Goal: Navigation & Orientation: Find specific page/section

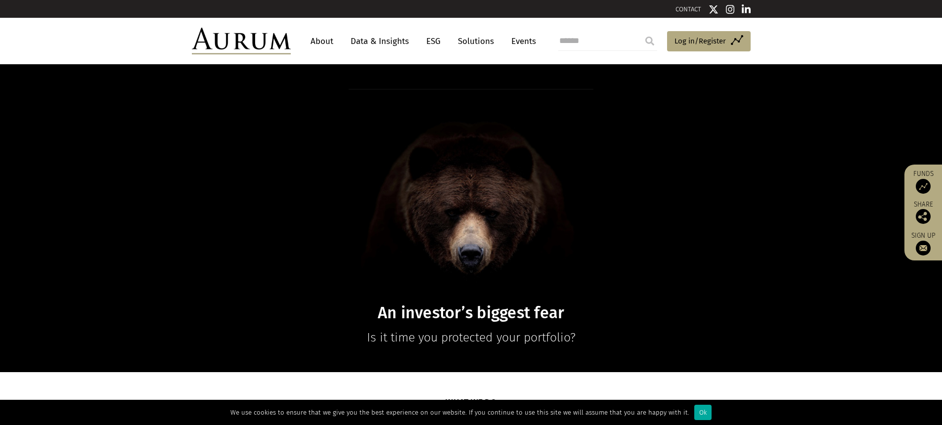
click at [329, 41] on link "About" at bounding box center [322, 41] width 33 height 18
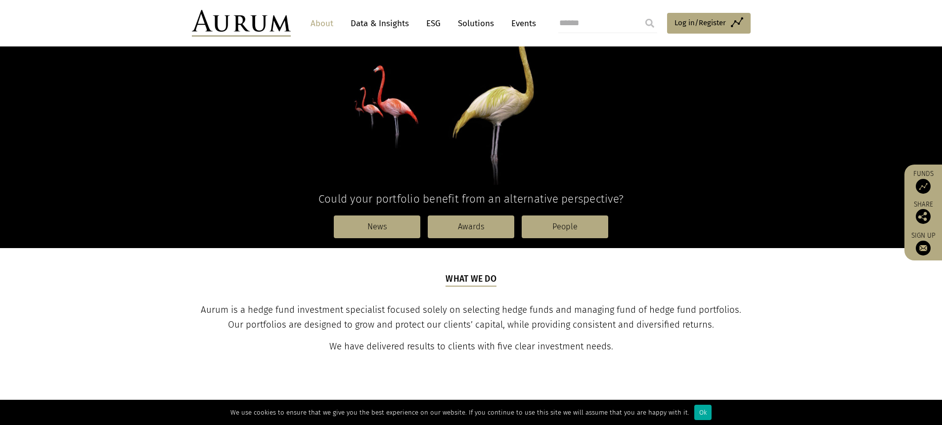
scroll to position [136, 0]
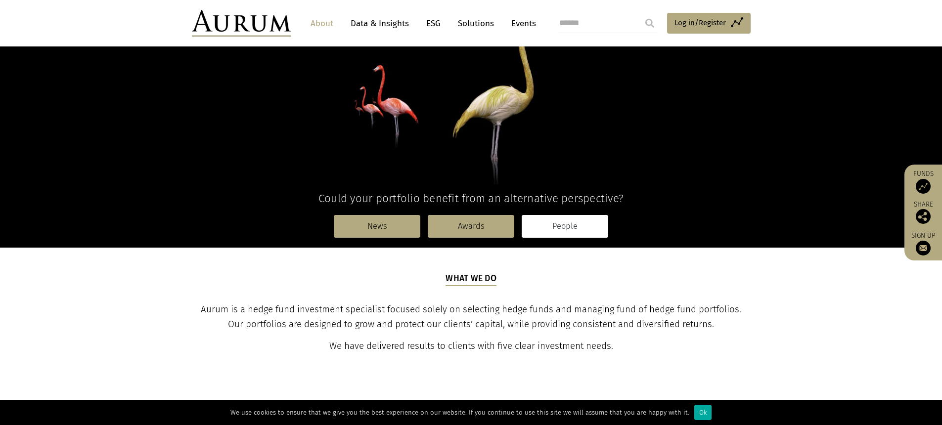
click at [582, 227] on link "People" at bounding box center [565, 226] width 87 height 23
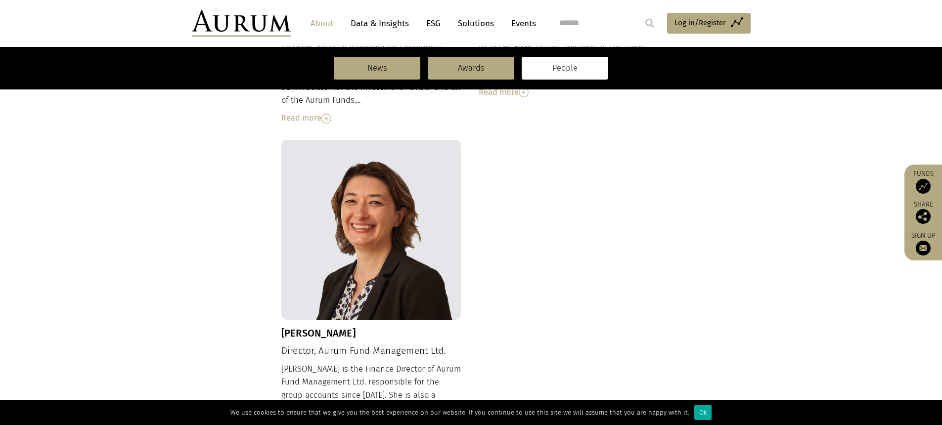
scroll to position [780, 0]
